Goal: Information Seeking & Learning: Learn about a topic

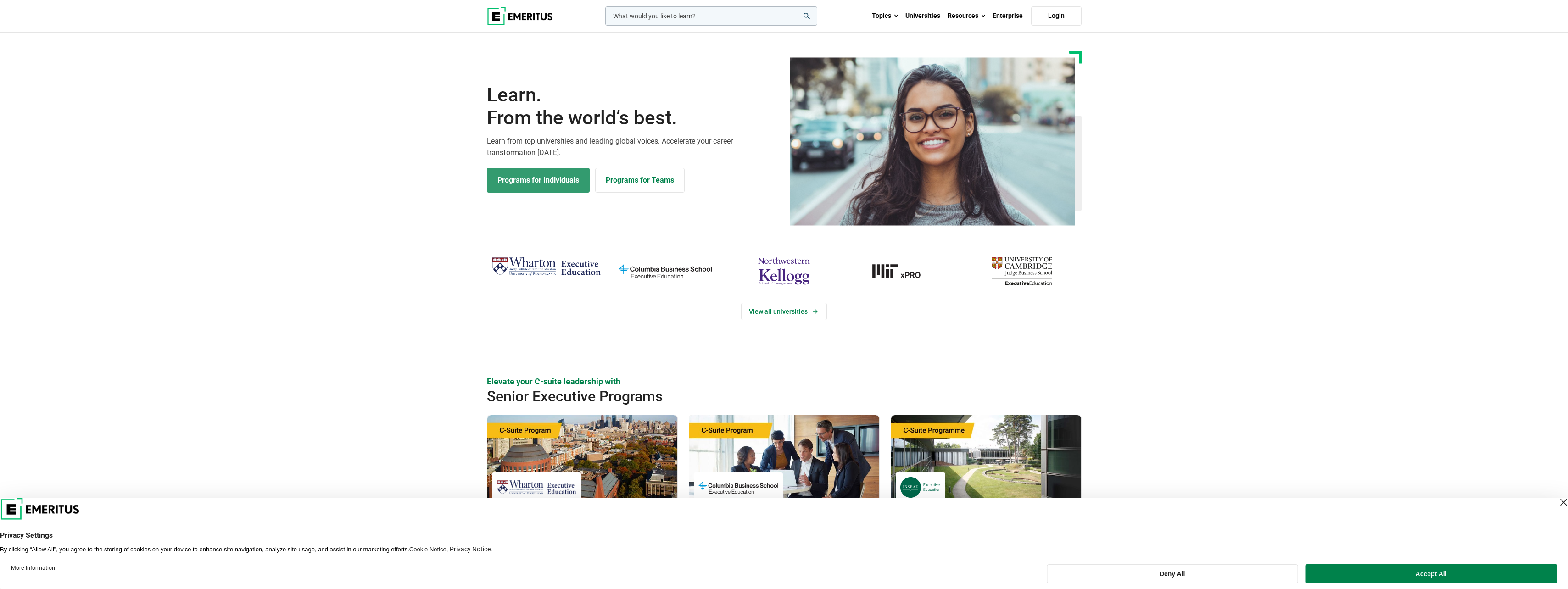
click at [544, 184] on link "Programs for Individuals" at bounding box center [538, 180] width 103 height 25
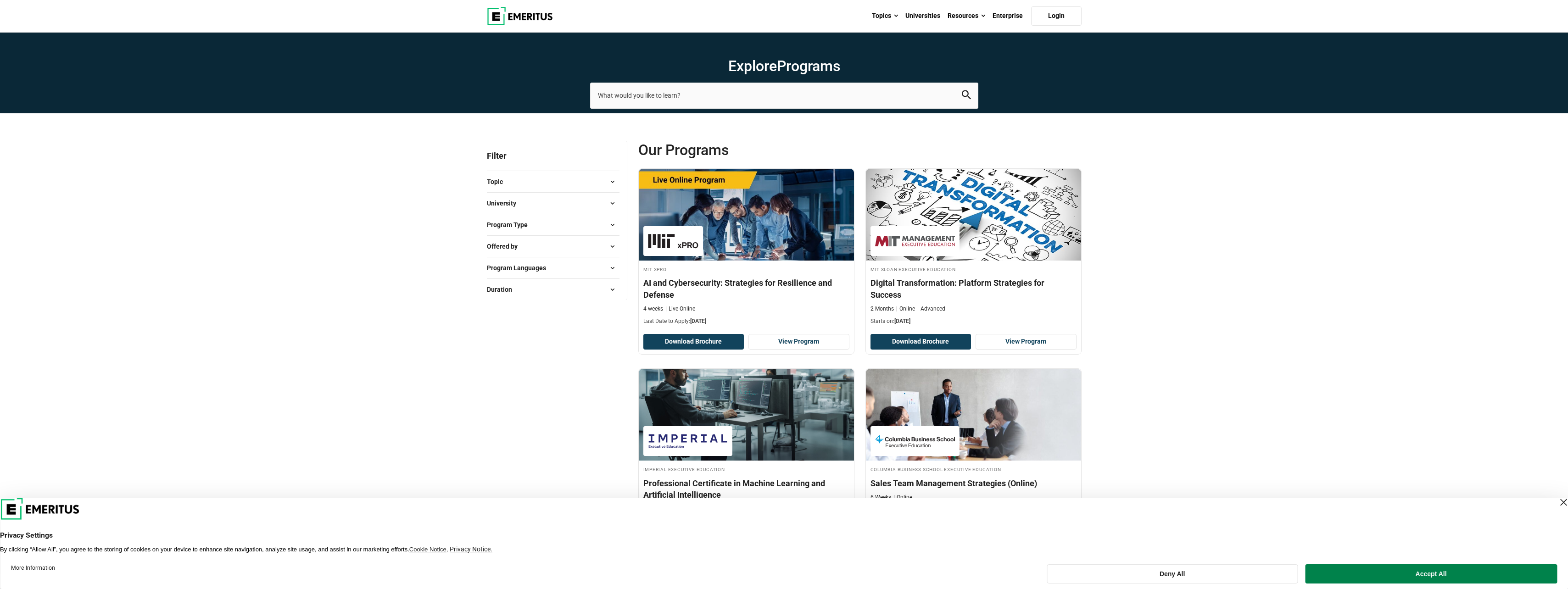
click at [595, 186] on button "Topic" at bounding box center [553, 181] width 133 height 14
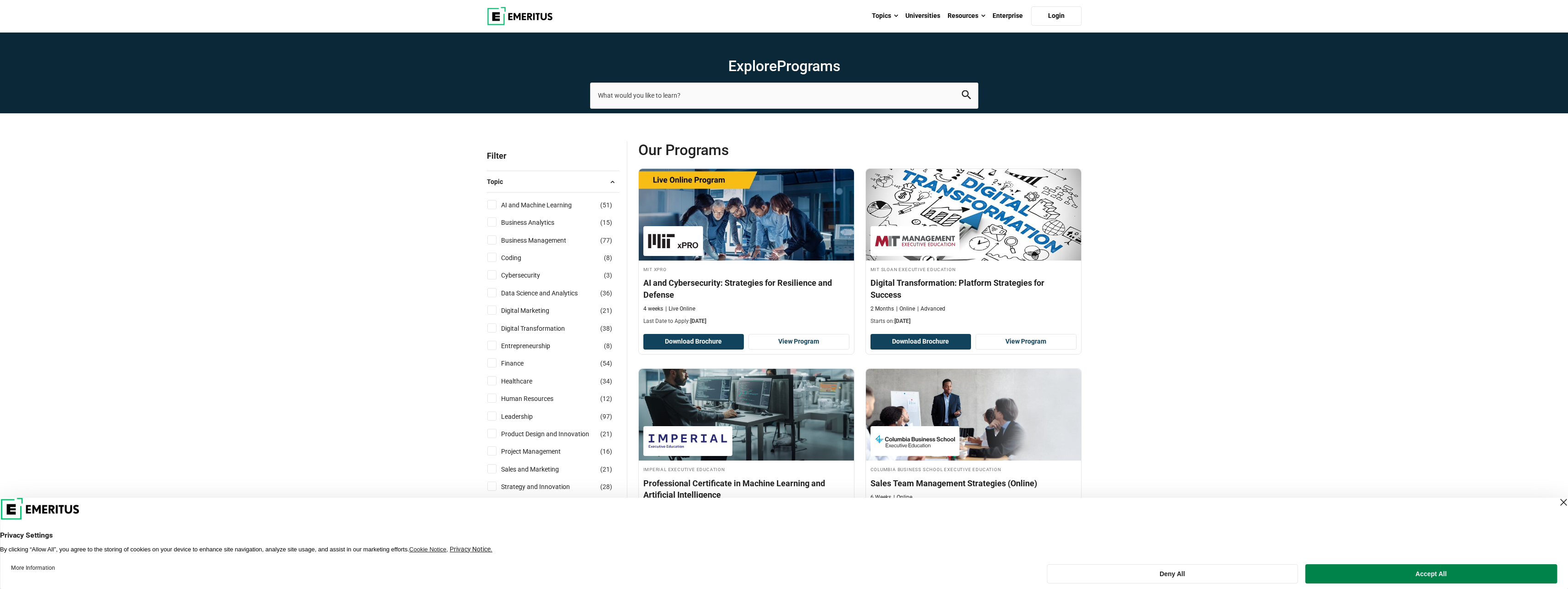
click at [494, 204] on input "AI and Machine Learning ( 51 )" at bounding box center [492, 204] width 9 height 9
checkbox input "true"
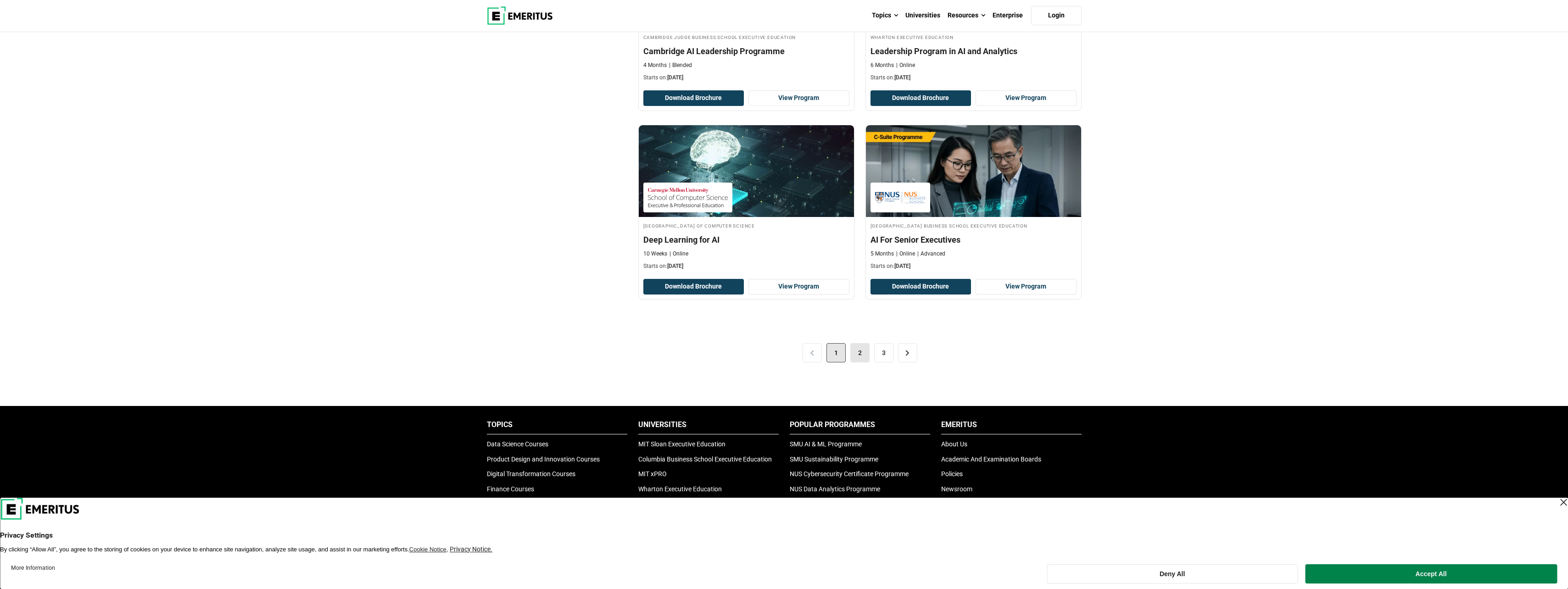
scroll to position [1841, 0]
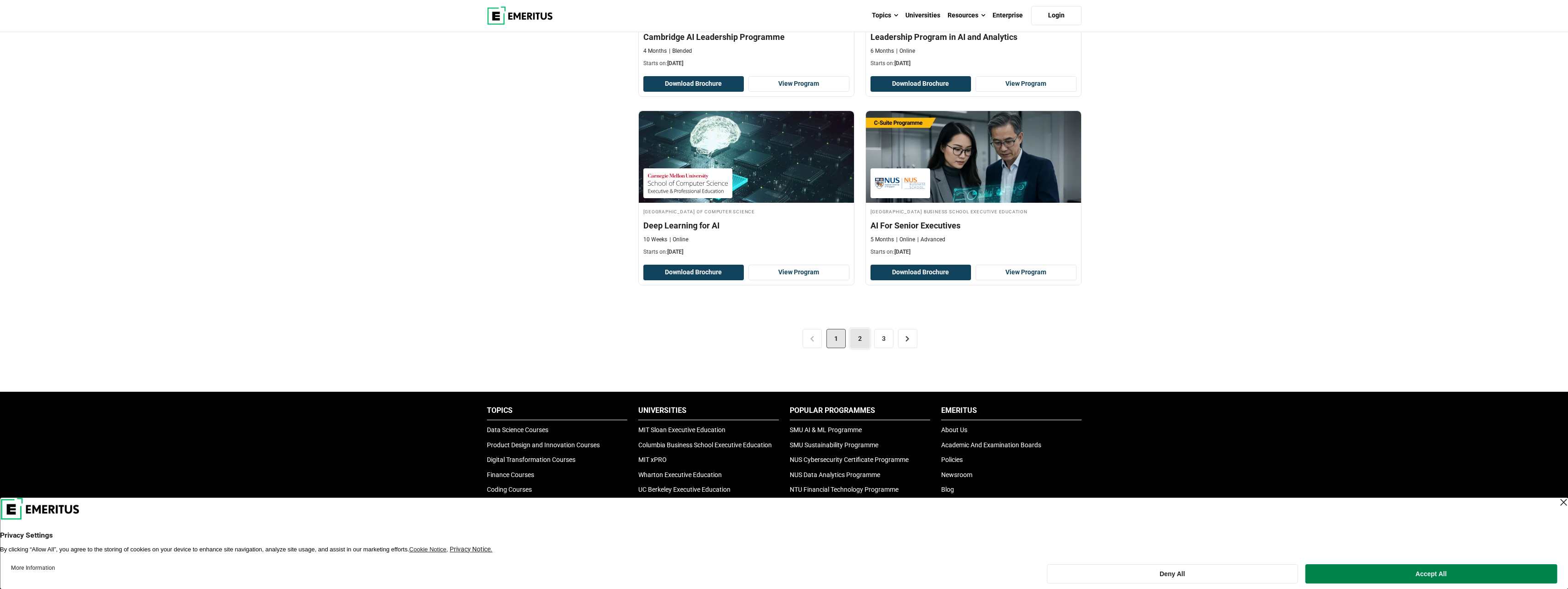
click at [857, 339] on link "2" at bounding box center [860, 339] width 19 height 19
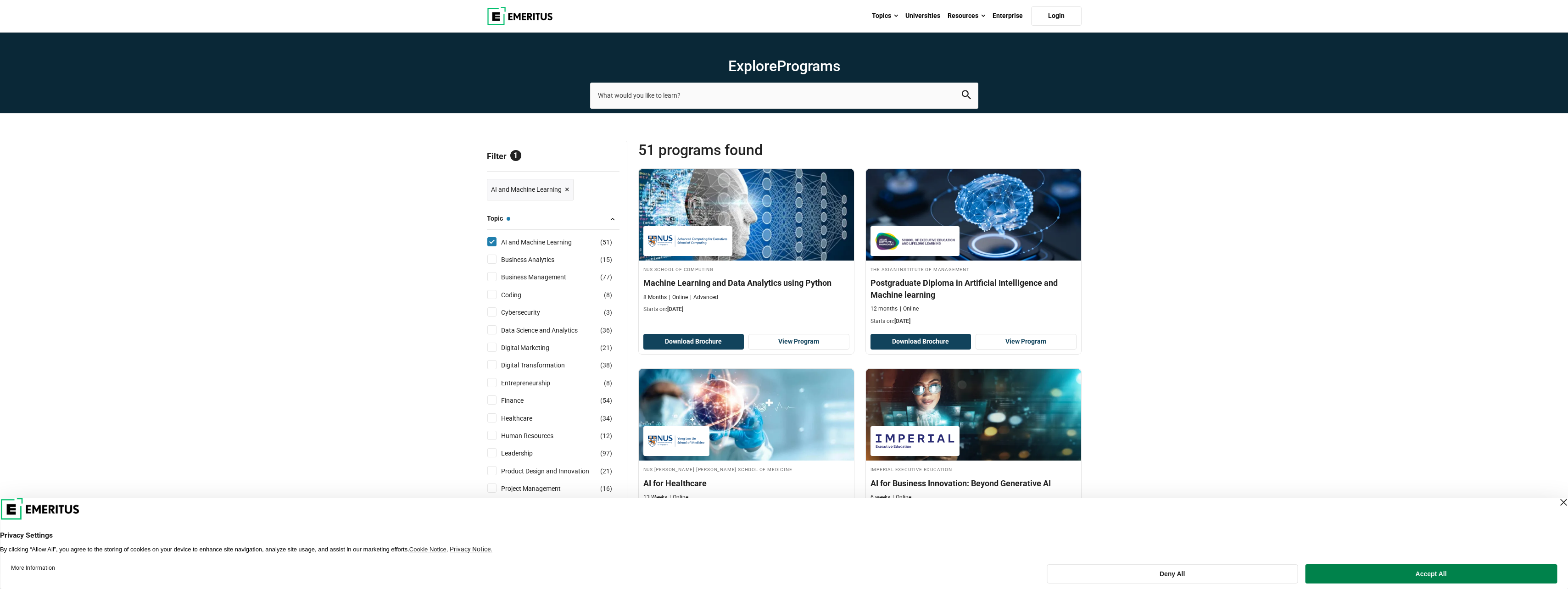
click at [612, 220] on span at bounding box center [612, 218] width 14 height 14
click at [609, 240] on span at bounding box center [612, 240] width 14 height 14
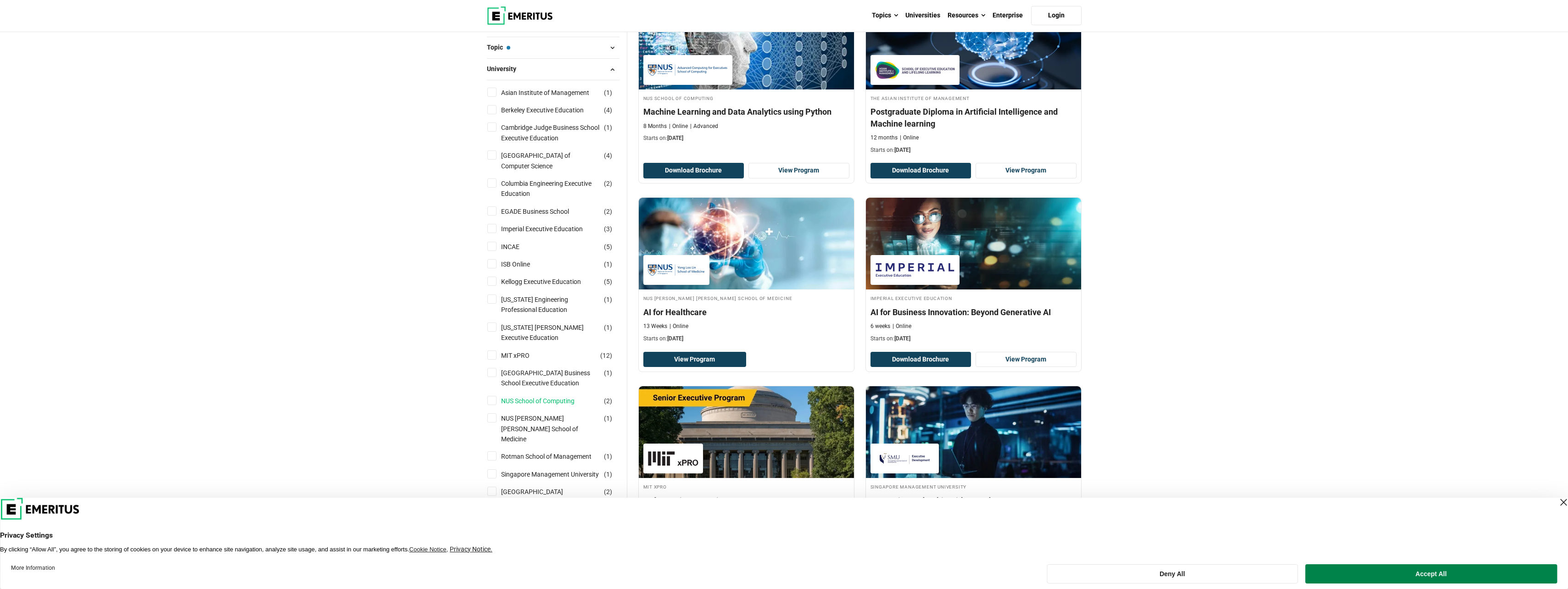
scroll to position [219, 0]
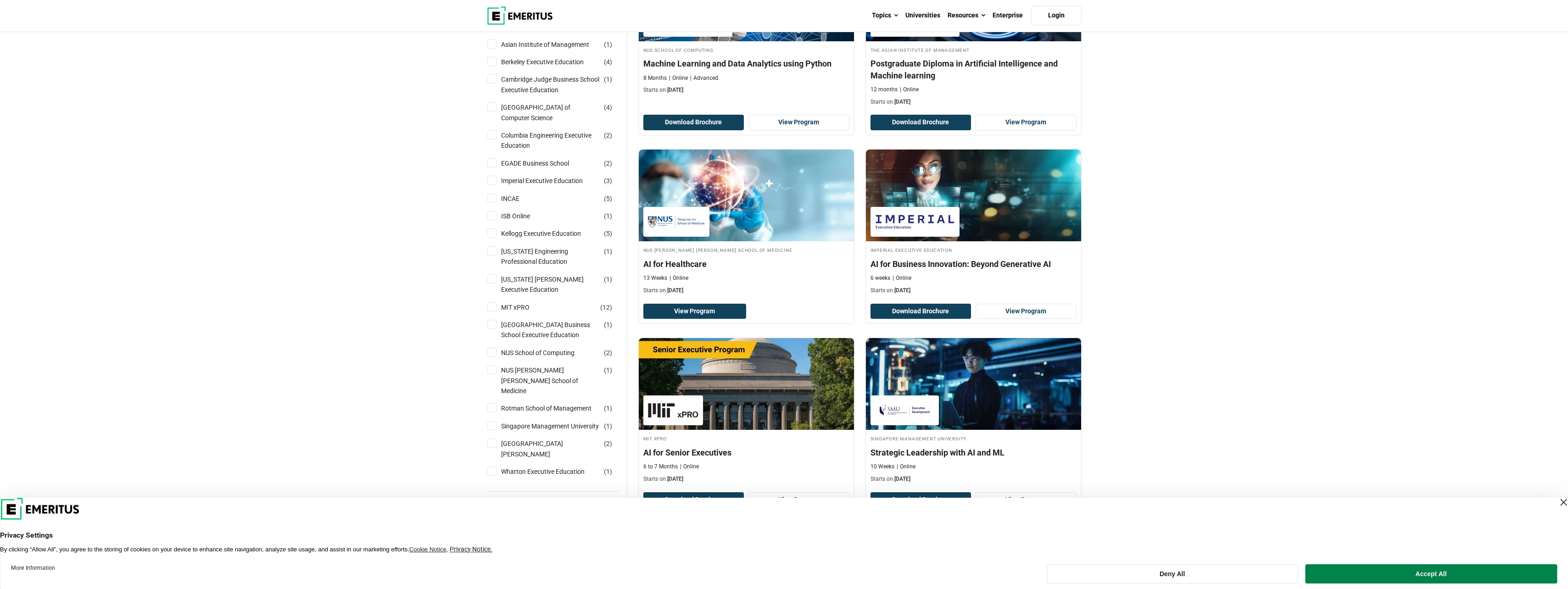
click at [493, 357] on input "NUS School of Computing ( 2 )" at bounding box center [492, 352] width 9 height 9
checkbox input "true"
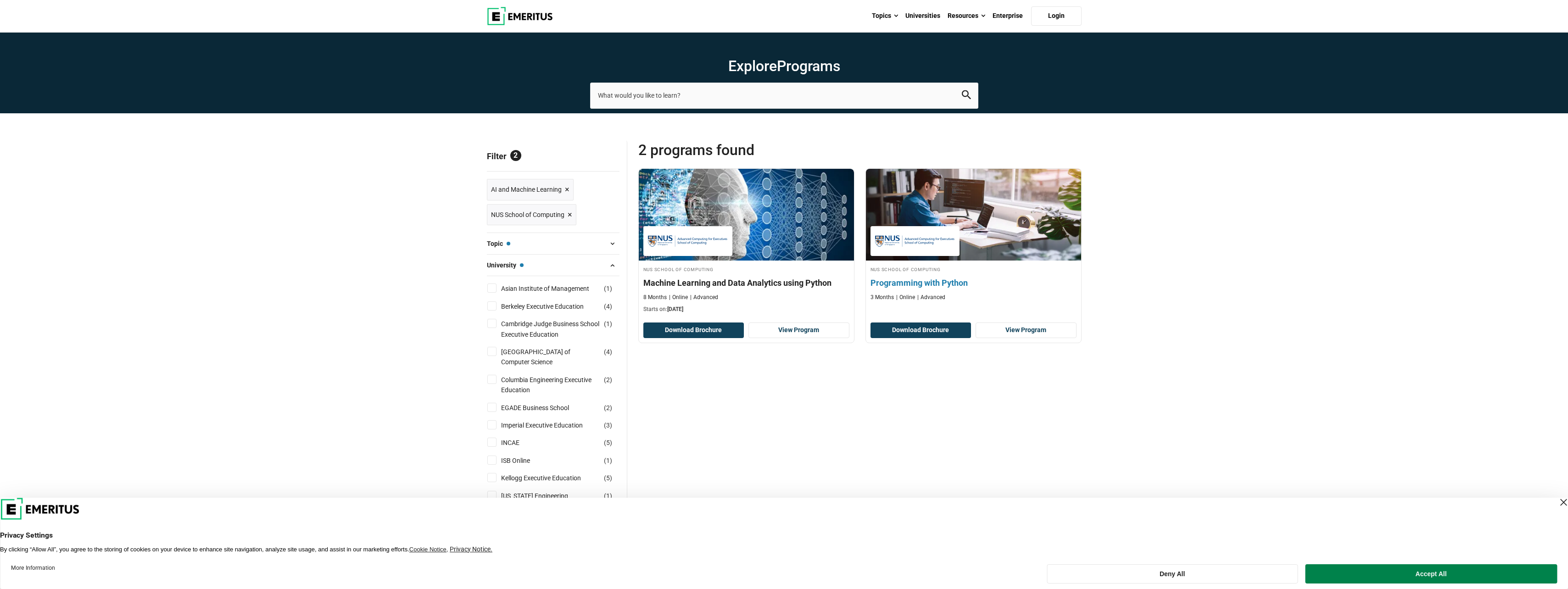
click at [901, 286] on h4 "Programming with Python" at bounding box center [973, 282] width 206 height 12
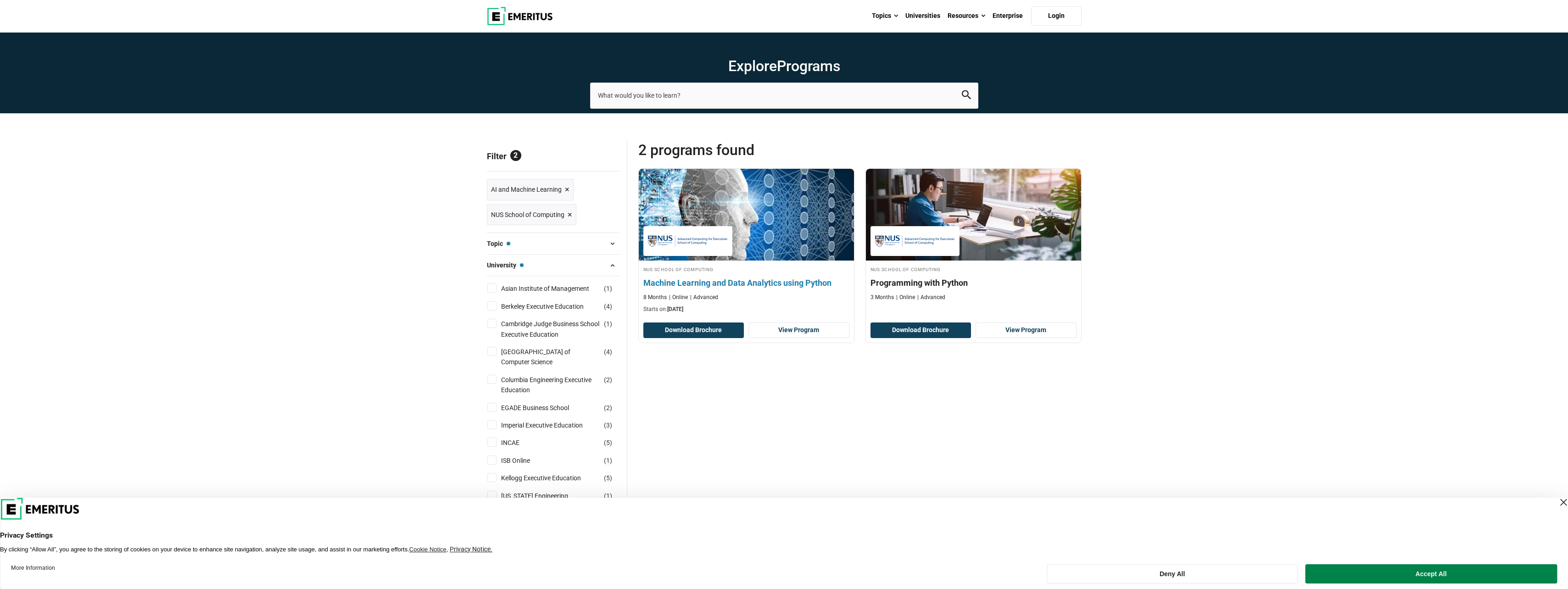
click at [733, 282] on h4 "Machine Learning and Data Analytics using Python" at bounding box center [746, 282] width 206 height 12
